Goal: Transaction & Acquisition: Subscribe to service/newsletter

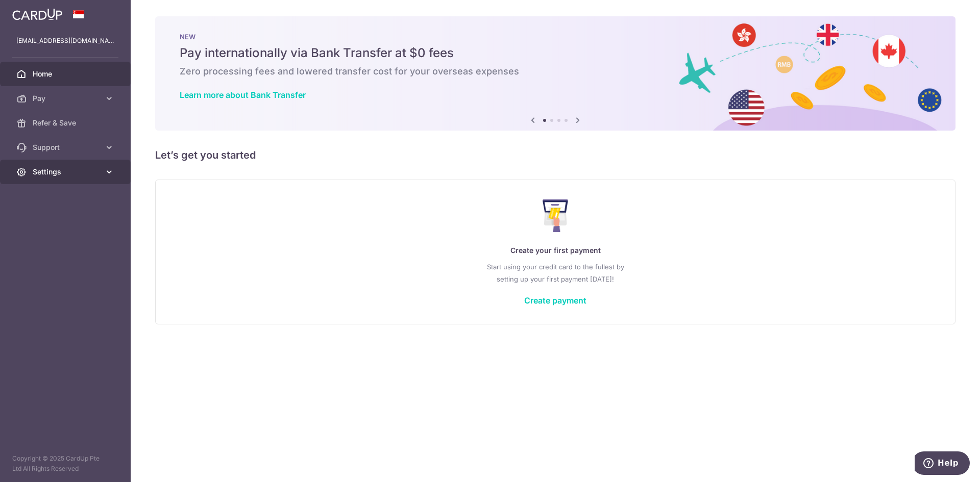
click at [86, 171] on span "Settings" at bounding box center [66, 172] width 67 height 10
click at [96, 135] on link "Support" at bounding box center [65, 147] width 131 height 24
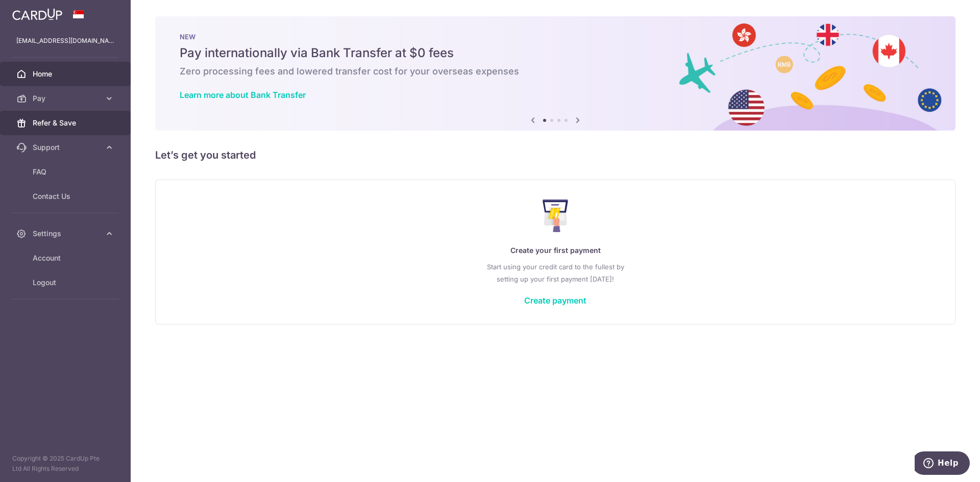
click at [98, 125] on span "Refer & Save" at bounding box center [66, 123] width 67 height 10
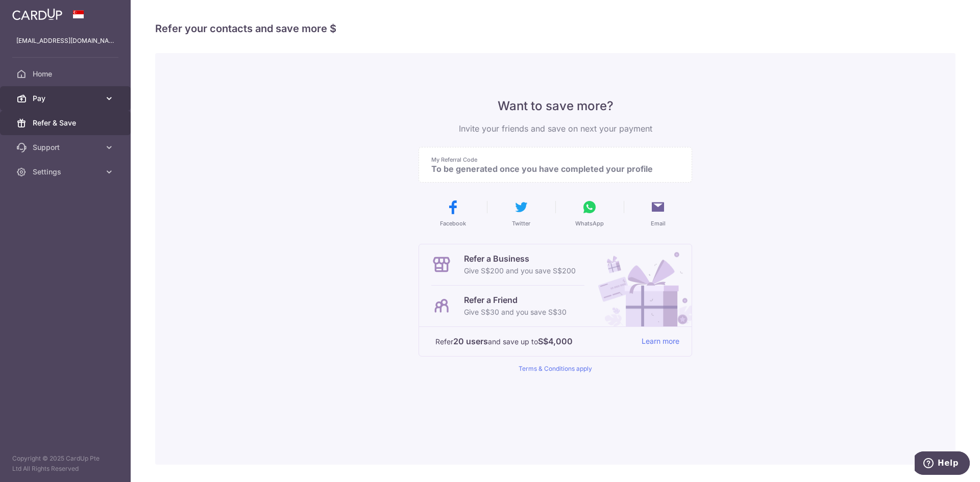
click at [105, 109] on link "Pay" at bounding box center [65, 98] width 131 height 24
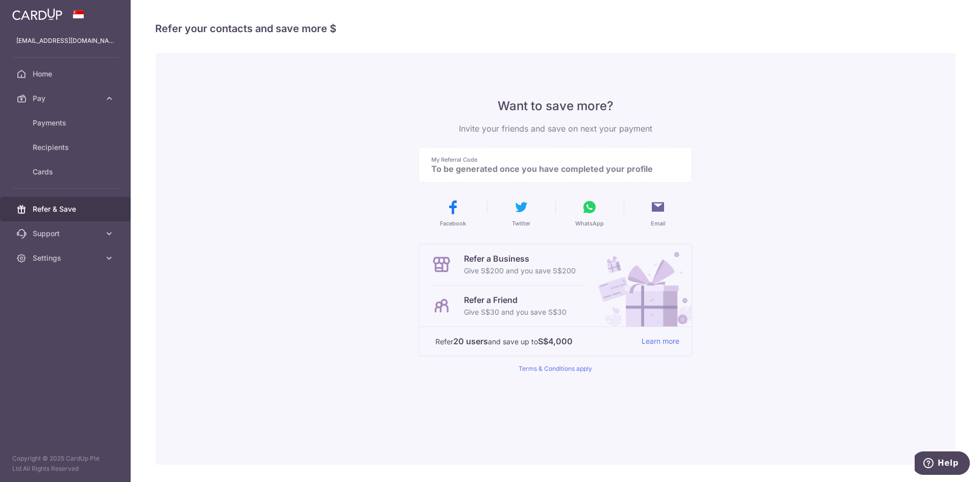
click at [527, 168] on p "To be generated once you have completed your profile" at bounding box center [551, 169] width 240 height 10
click at [733, 28] on h4 "Refer your contacts and save more $" at bounding box center [555, 28] width 800 height 16
